Goal: Browse casually: Explore the website without a specific task or goal

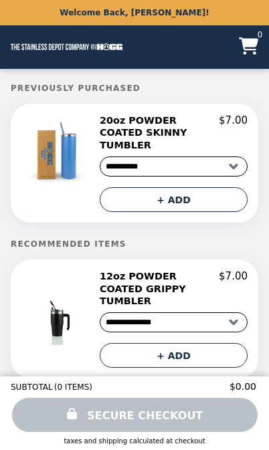
select select "**********"
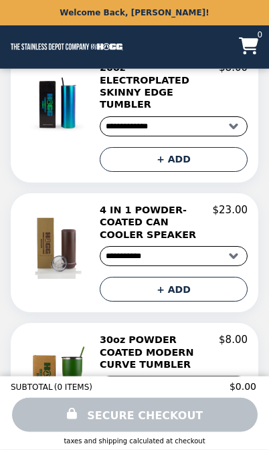
scroll to position [444, 0]
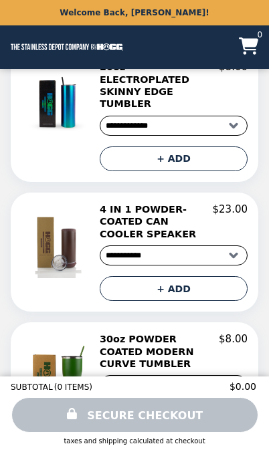
click at [124, 203] on h2 "4 IN 1 POWDER-COATED CAN COOLER SPEAKER" at bounding box center [156, 221] width 113 height 37
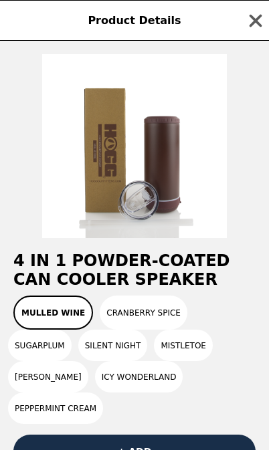
click at [119, 315] on button "Cranberry Spice" at bounding box center [144, 312] width 88 height 34
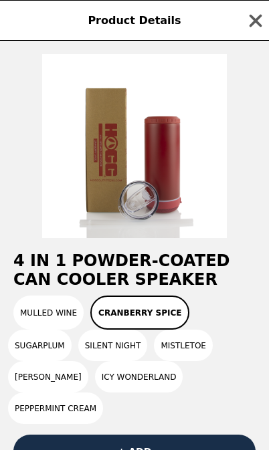
click at [35, 352] on button "Sugarplum" at bounding box center [39, 344] width 63 height 31
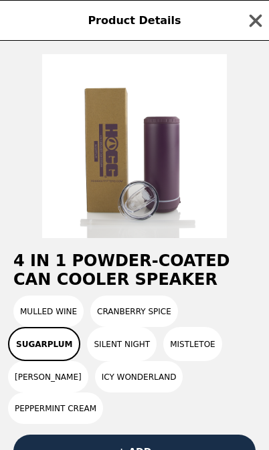
click at [103, 342] on button "Silent Night" at bounding box center [121, 344] width 69 height 34
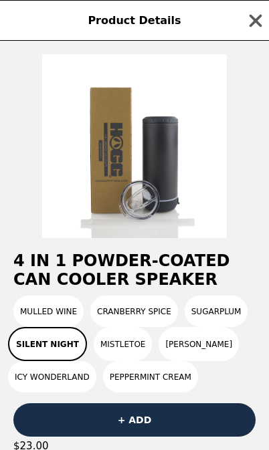
click at [111, 345] on button "Mistletoe" at bounding box center [123, 344] width 58 height 34
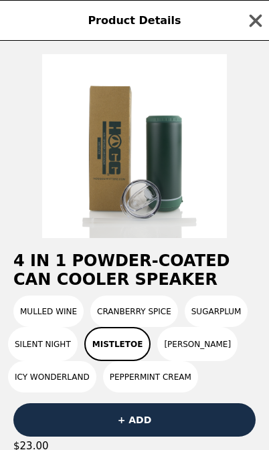
click at [174, 348] on button "Winter Sky" at bounding box center [197, 344] width 80 height 34
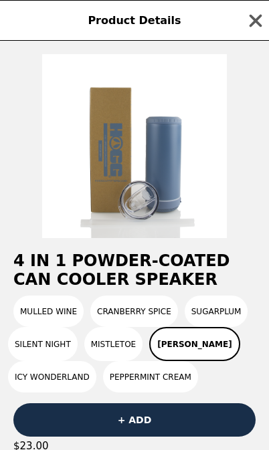
click at [110, 352] on button "Mistletoe" at bounding box center [113, 344] width 58 height 34
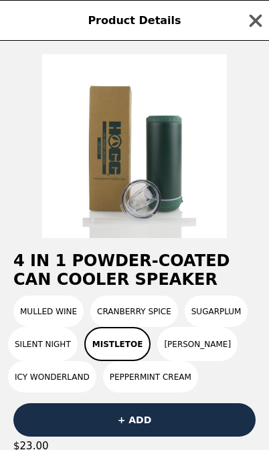
click at [174, 348] on button "Winter Sky" at bounding box center [197, 344] width 80 height 34
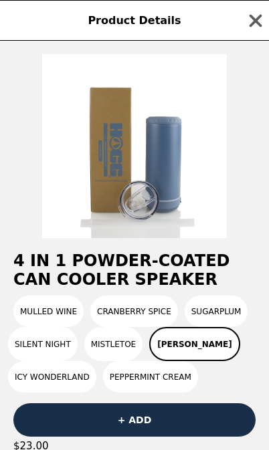
click at [41, 380] on button "Icy Wonderland" at bounding box center [52, 376] width 88 height 31
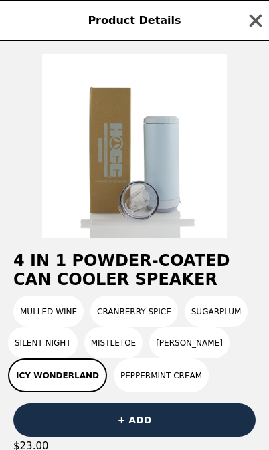
click at [137, 376] on button "Peppermint Cream" at bounding box center [161, 375] width 95 height 34
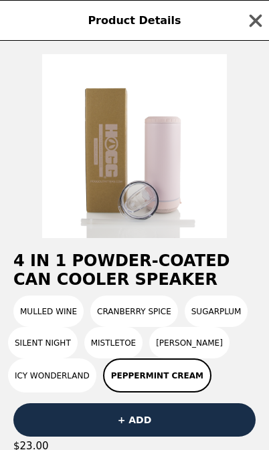
click at [39, 345] on button "Silent Night" at bounding box center [42, 342] width 69 height 31
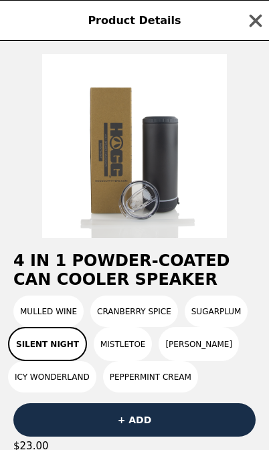
click at [202, 313] on button "Sugarplum" at bounding box center [215, 310] width 63 height 31
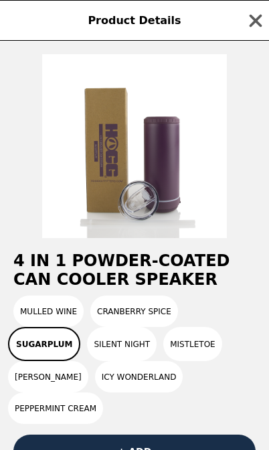
click at [33, 413] on button "Peppermint Cream" at bounding box center [55, 407] width 95 height 31
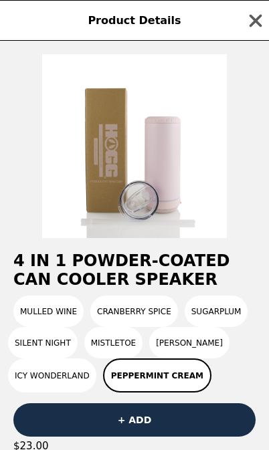
click at [123, 315] on button "Cranberry Spice" at bounding box center [134, 310] width 88 height 31
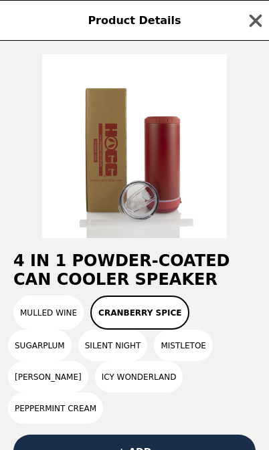
click at [40, 413] on button "Peppermint Cream" at bounding box center [55, 407] width 95 height 31
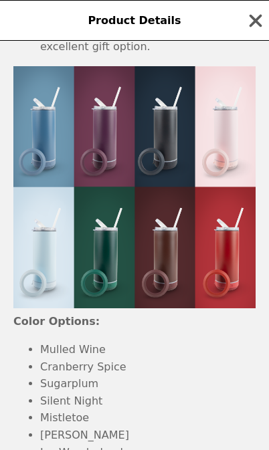
scroll to position [1066, 0]
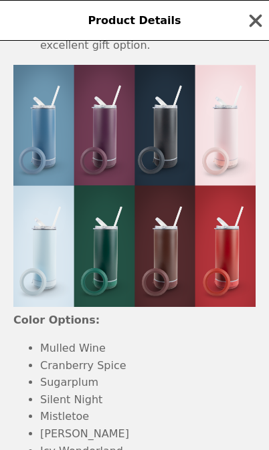
click at [219, 232] on img at bounding box center [134, 186] width 242 height 242
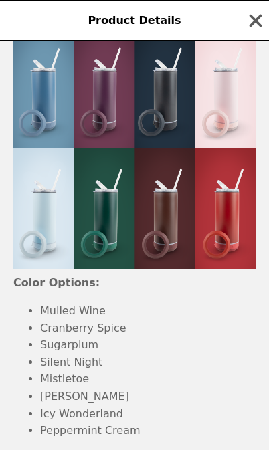
scroll to position [1098, 0]
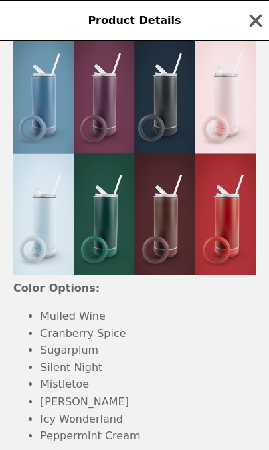
click at [250, 18] on icon "button" at bounding box center [255, 21] width 20 height 20
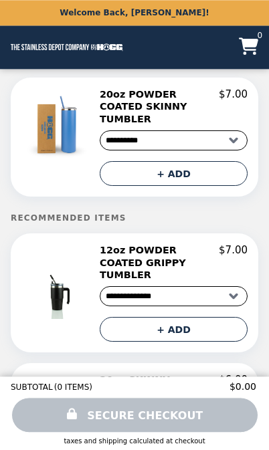
scroll to position [0, 0]
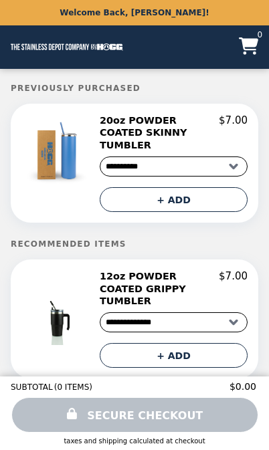
click at [41, 47] on img "Main" at bounding box center [67, 46] width 112 height 27
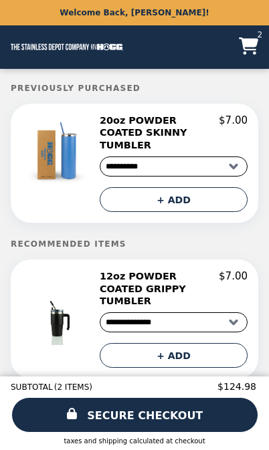
select select "**********"
click at [244, 45] on icon "Main" at bounding box center [247, 45] width 19 height 17
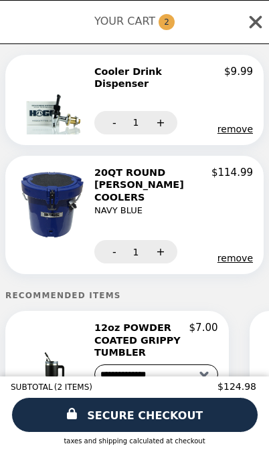
click at [107, 175] on h2 "20QT ROUND [PERSON_NAME] COOLERS NAVY BLUE" at bounding box center [152, 191] width 117 height 51
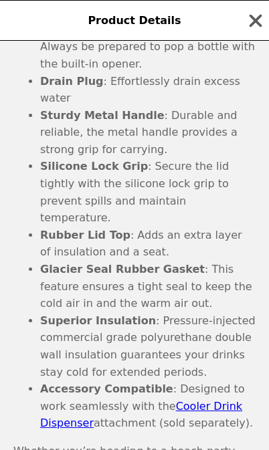
scroll to position [589, 0]
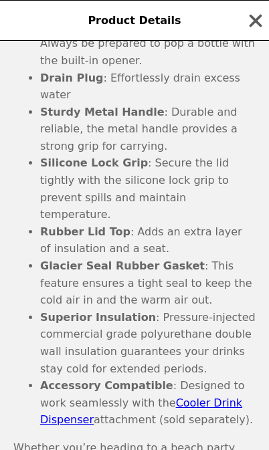
click at [59, 396] on link "Cooler Drink Dispenser" at bounding box center [141, 411] width 202 height 30
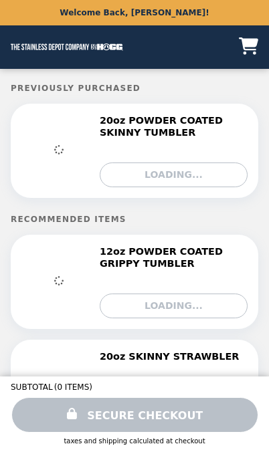
select select "**********"
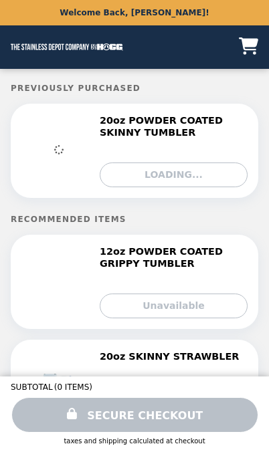
select select "**********"
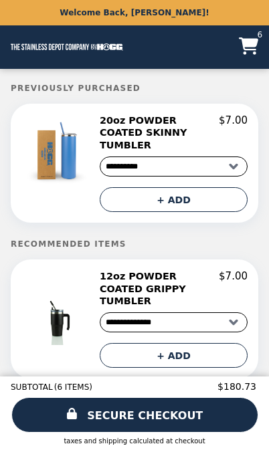
click at [21, 41] on img "Main" at bounding box center [67, 46] width 112 height 27
